Goal: Find specific page/section: Find specific page/section

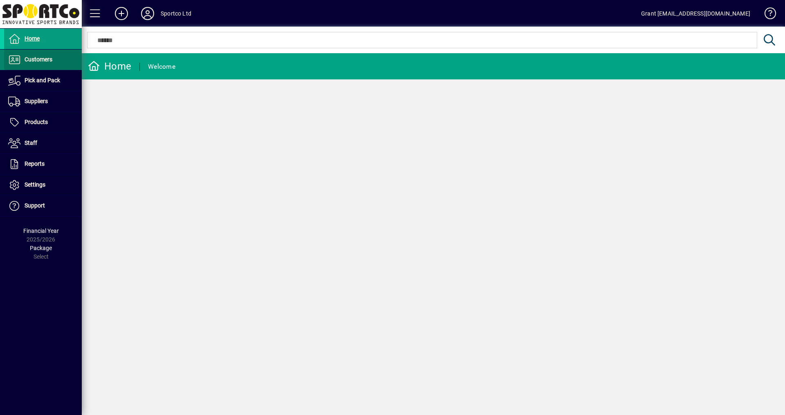
click at [36, 59] on span "Customers" at bounding box center [39, 59] width 28 height 7
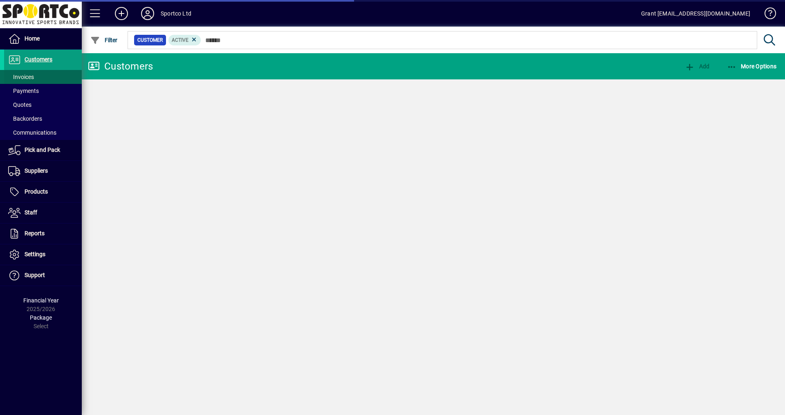
click at [28, 77] on span "Invoices" at bounding box center [21, 77] width 26 height 7
